Goal: Task Accomplishment & Management: Manage account settings

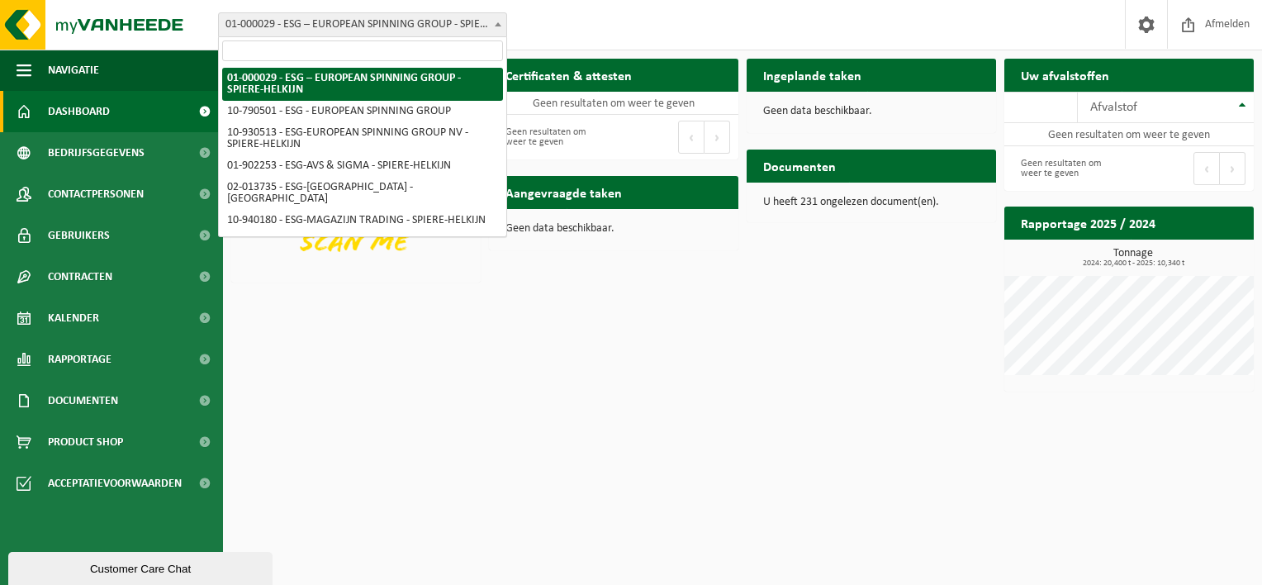
click at [357, 27] on span "01-000029 - ESG – EUROPEAN SPINNING GROUP - SPIERE-HELKIJN" at bounding box center [362, 24] width 287 height 23
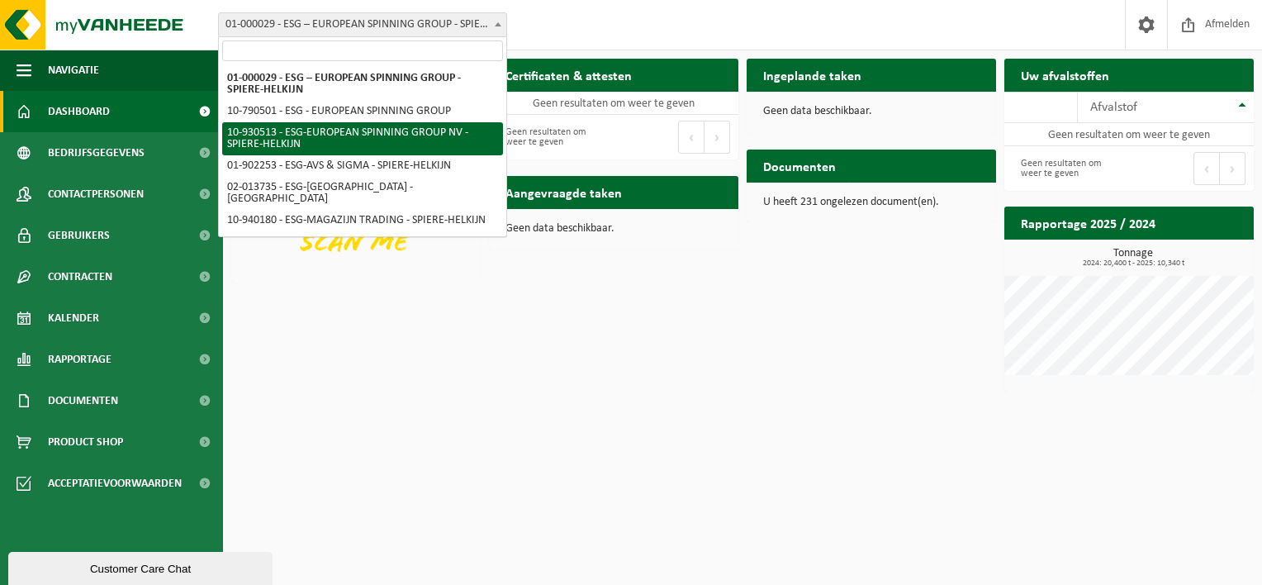
select select "134375"
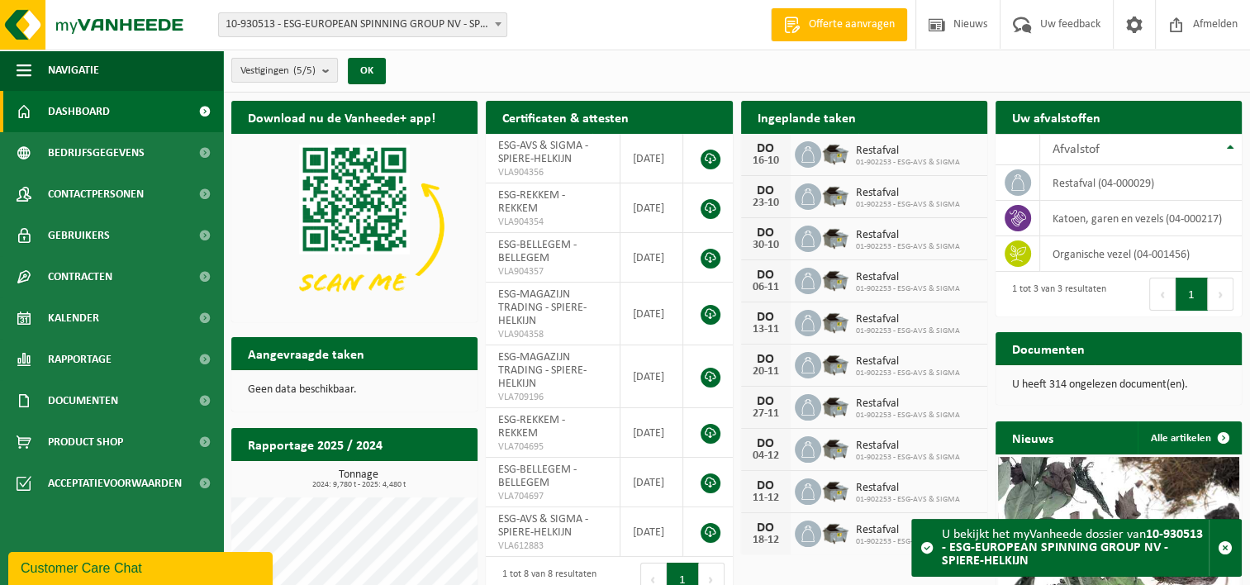
click at [315, 66] on count "(5/5)" at bounding box center [304, 70] width 22 height 11
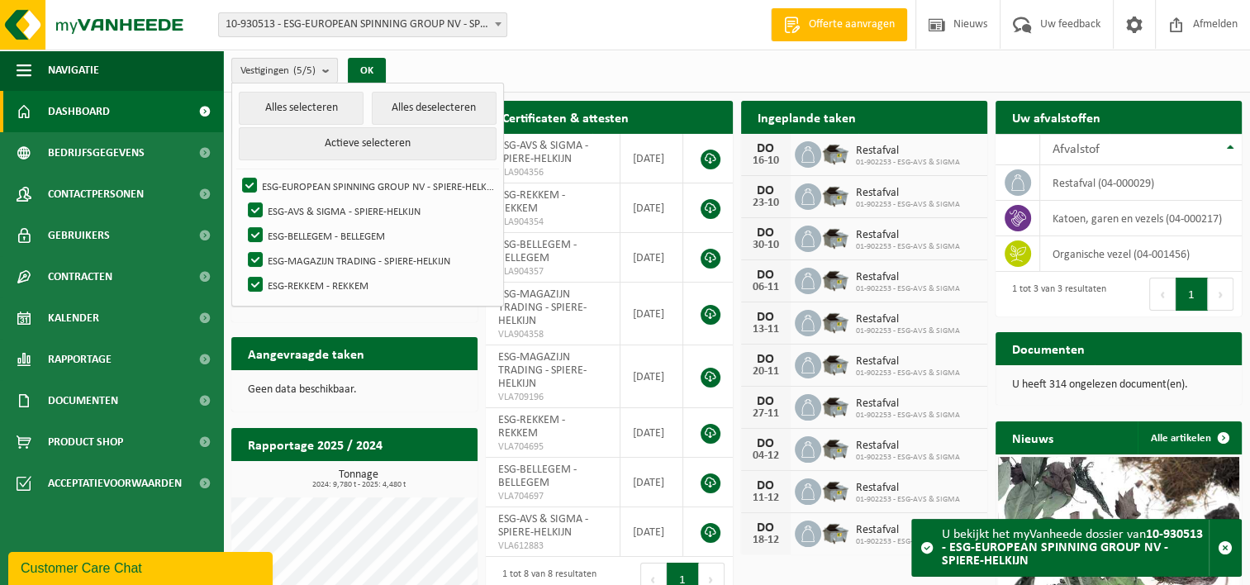
click at [316, 67] on count "(5/5)" at bounding box center [304, 70] width 22 height 11
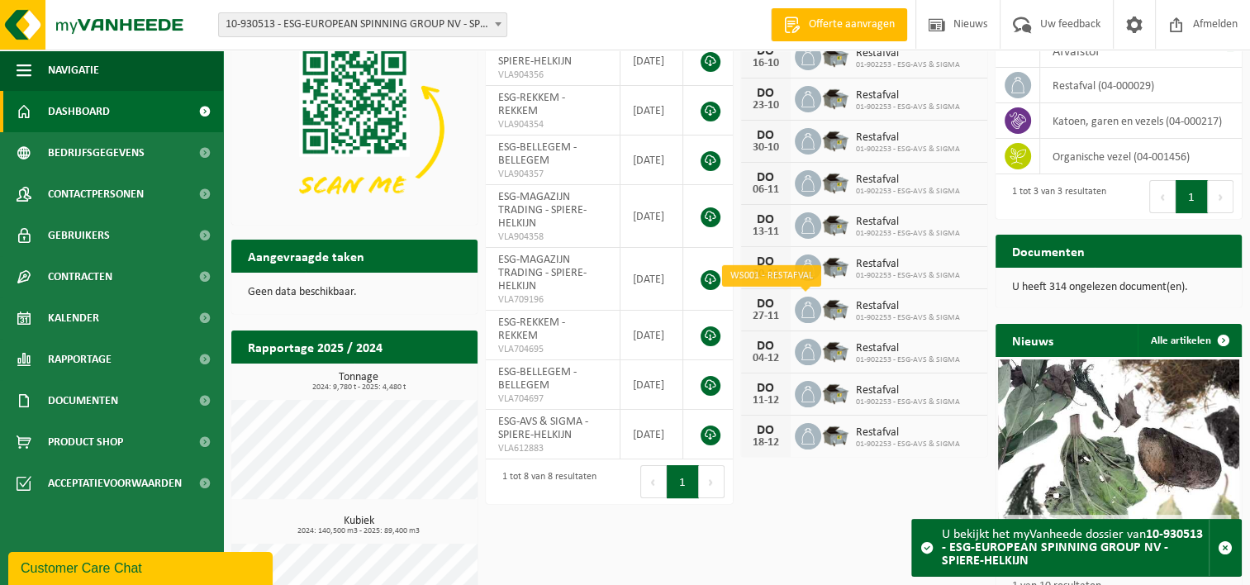
scroll to position [171, 0]
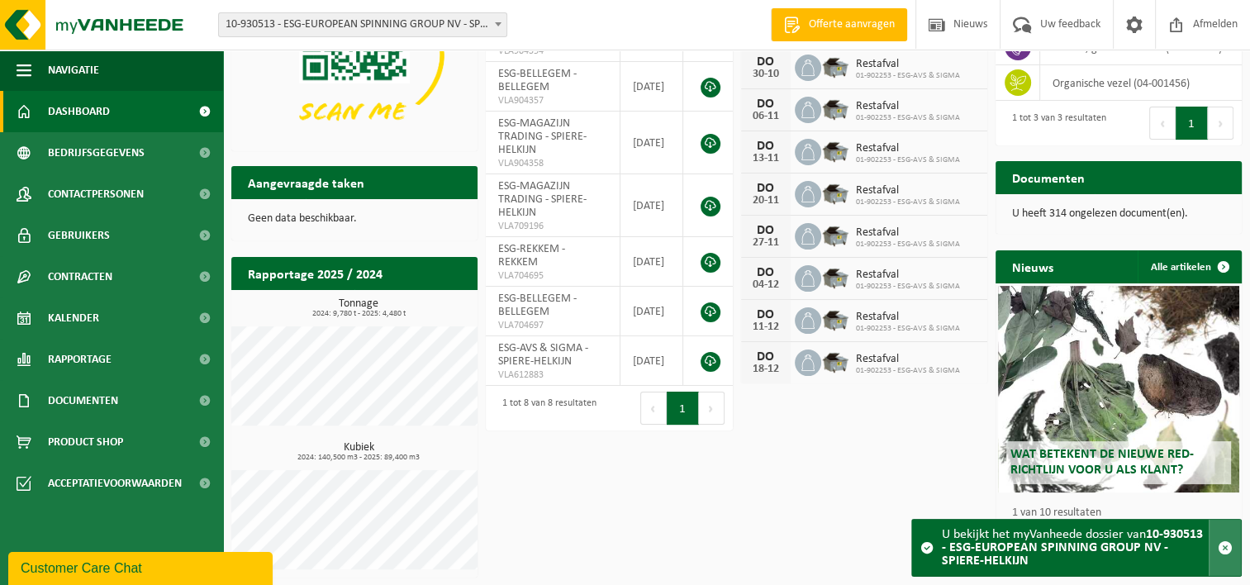
click at [1226, 543] on span "button" at bounding box center [1224, 547] width 15 height 15
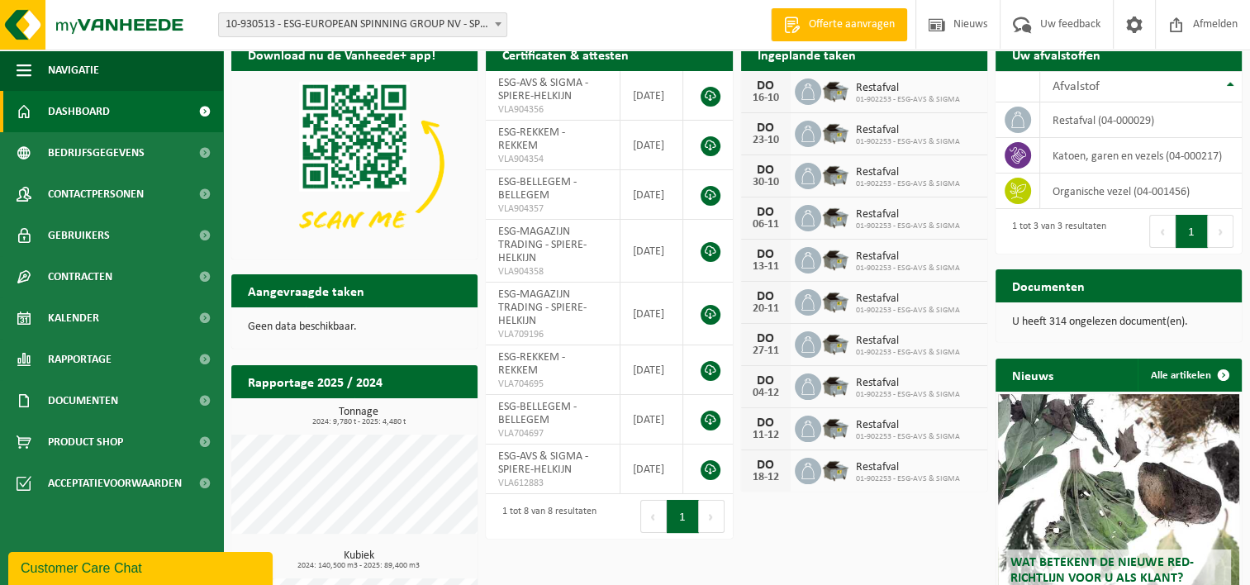
scroll to position [0, 0]
